Goal: Find specific page/section

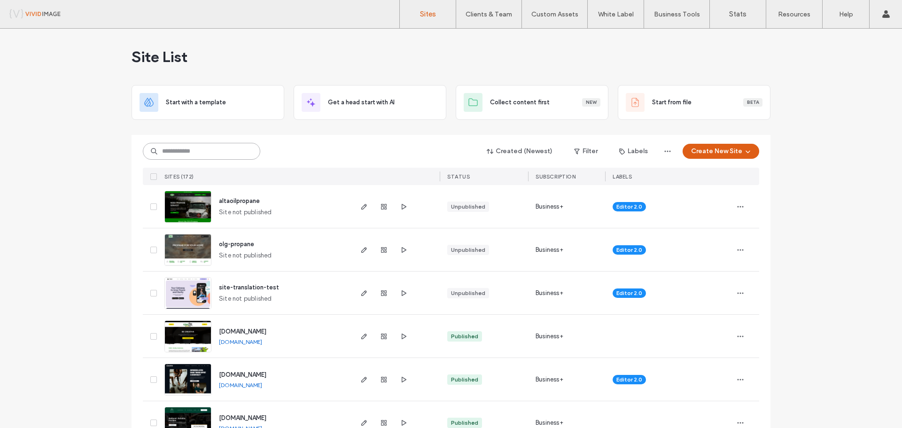
click at [210, 153] on input at bounding box center [201, 151] width 117 height 17
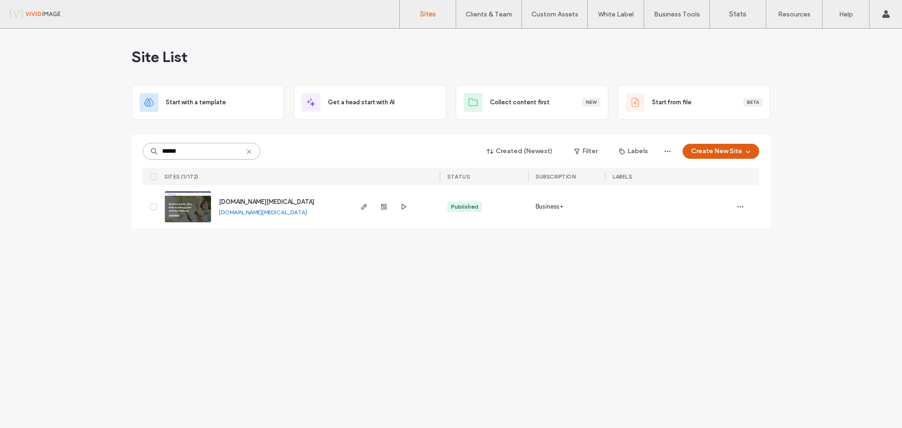
type input "******"
click at [271, 199] on span "[DOMAIN_NAME][MEDICAL_DATA]" at bounding box center [266, 201] width 95 height 7
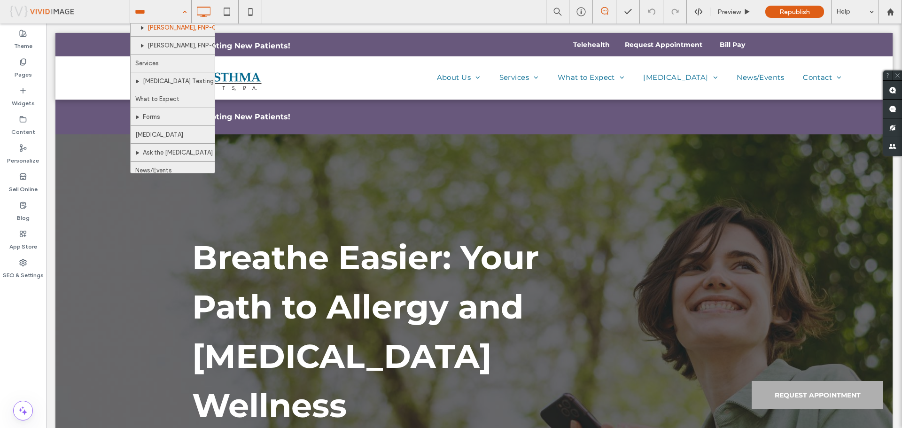
scroll to position [117, 0]
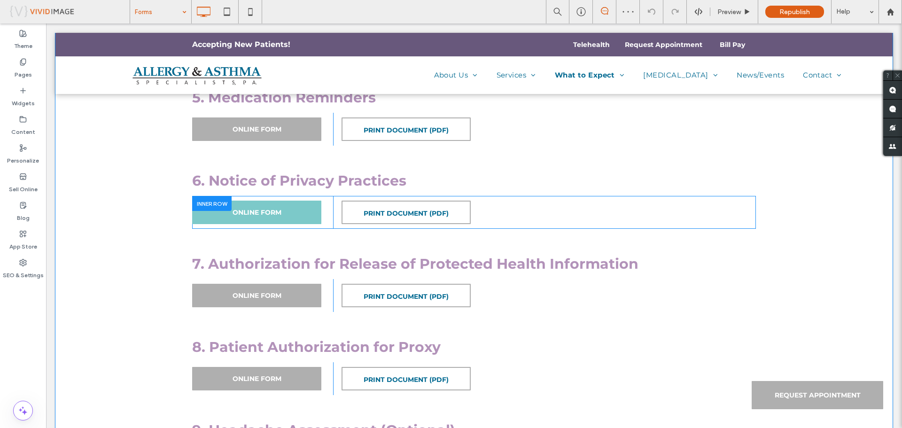
scroll to position [705, 0]
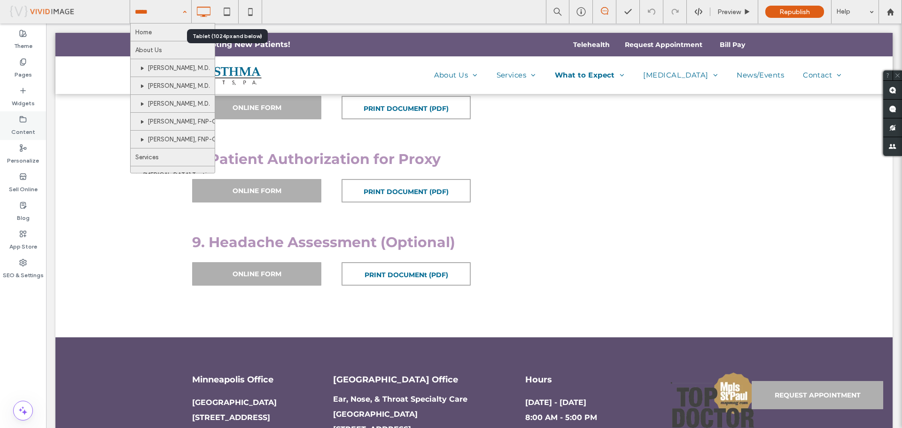
click at [23, 126] on label "Content" at bounding box center [23, 129] width 24 height 13
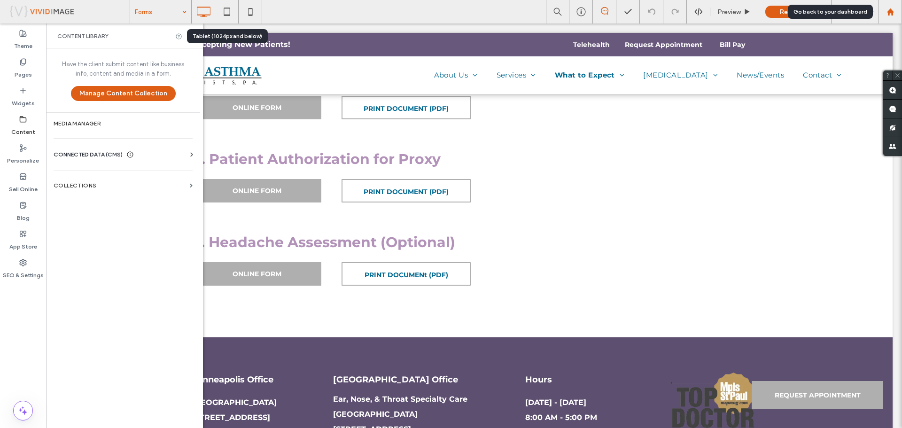
click at [898, 13] on div at bounding box center [890, 12] width 23 height 8
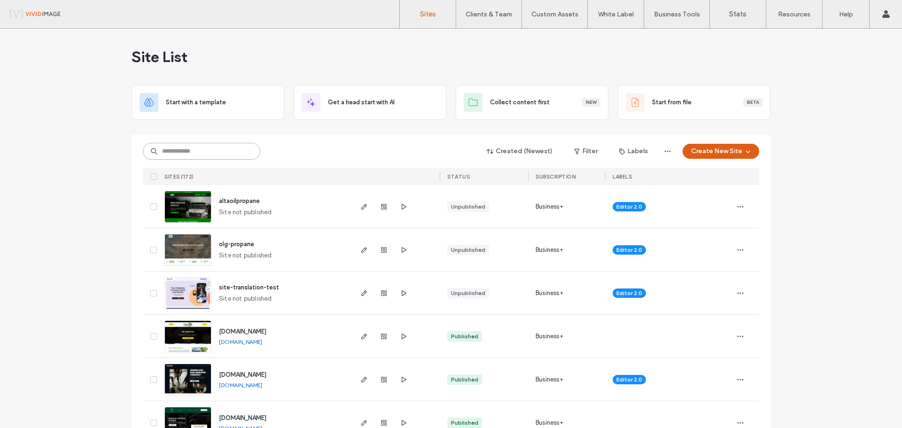
click at [214, 146] on input at bounding box center [201, 151] width 117 height 17
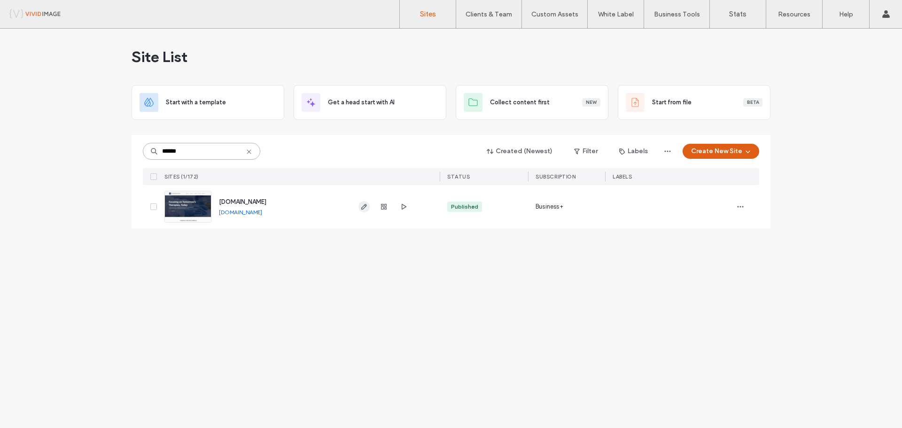
type input "******"
drag, startPoint x: 367, startPoint y: 204, endPoint x: 367, endPoint y: 198, distance: 6.1
click at [367, 204] on icon "button" at bounding box center [364, 207] width 8 height 8
